Goal: Answer question/provide support

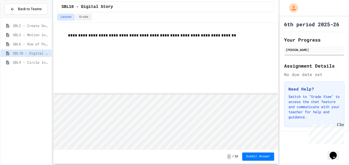
scroll to position [1, 0]
click at [267, 157] on span "Submit Answer" at bounding box center [259, 157] width 24 height 4
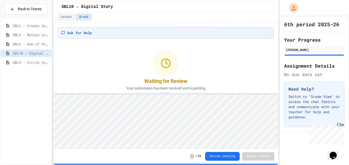
click at [33, 28] on span "SBL2 - Create Something" at bounding box center [31, 25] width 37 height 5
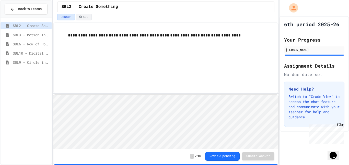
scroll to position [1, 0]
click at [48, 34] on span "SBL3 - Motion in Snap!" at bounding box center [31, 34] width 37 height 5
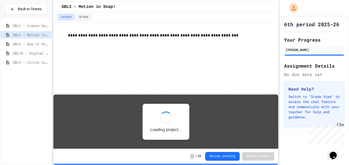
click at [42, 27] on span "SBL2 - Create Something" at bounding box center [31, 25] width 37 height 5
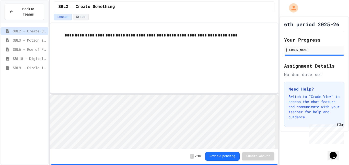
click at [48, 35] on div "SBL2 - Create Something" at bounding box center [25, 31] width 48 height 9
click at [43, 37] on div "SBL3 - Motion in Snap!" at bounding box center [25, 40] width 48 height 7
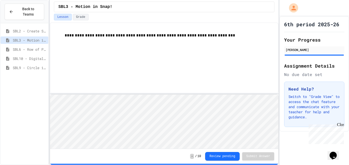
scroll to position [1, 0]
click at [231, 157] on button "Review pending" at bounding box center [222, 156] width 35 height 9
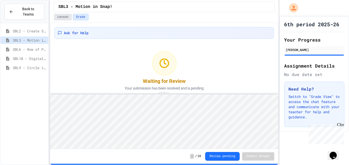
click at [71, 17] on button "Lesson" at bounding box center [63, 17] width 18 height 7
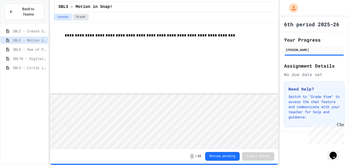
click at [78, 17] on button "Grade" at bounding box center [81, 17] width 16 height 7
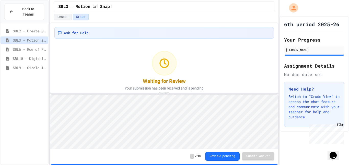
scroll to position [10, 0]
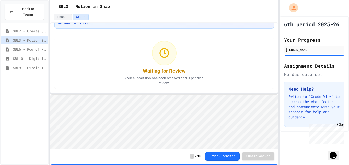
click at [169, 84] on p "Your submission has been received and is pending review." at bounding box center [164, 81] width 92 height 10
click at [34, 58] on span "SBL10 - Digital Story" at bounding box center [30, 58] width 34 height 5
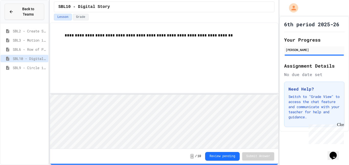
click at [9, 11] on icon at bounding box center [11, 11] width 5 height 5
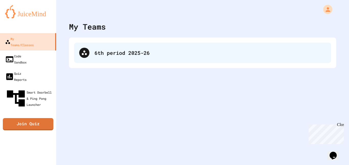
click at [91, 58] on div "6th period 2025-26" at bounding box center [202, 53] width 257 height 20
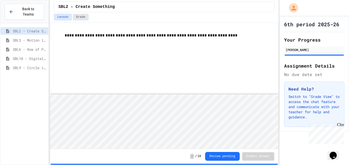
click at [80, 17] on button "Grade" at bounding box center [81, 17] width 16 height 7
